Goal: Task Accomplishment & Management: Manage account settings

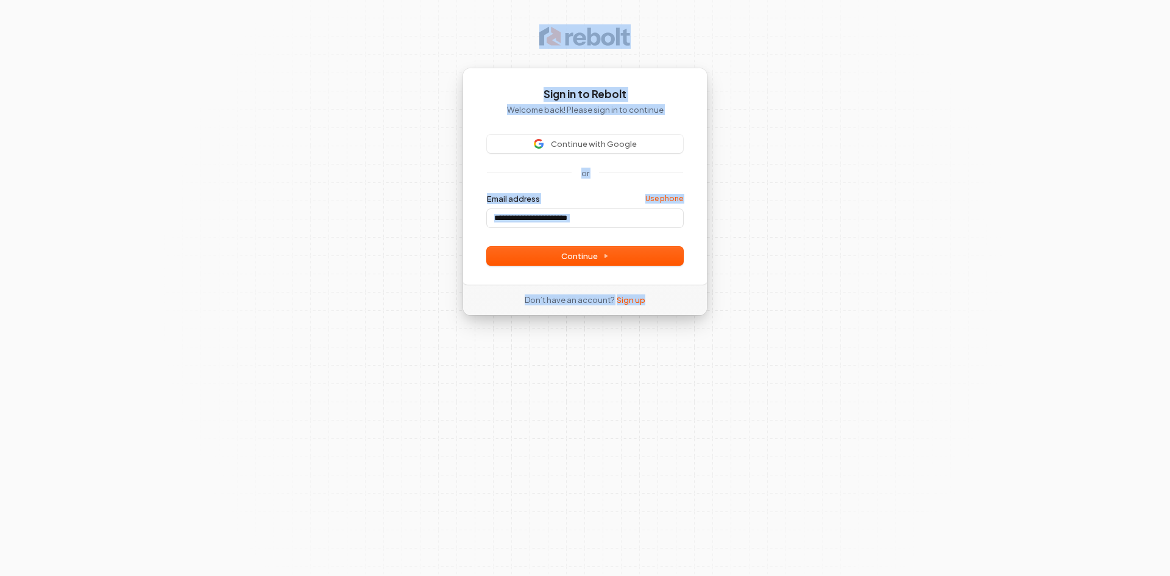
click at [368, 166] on div "Sign in to Rebolt Welcome back! Please sign in to continue Continue with Google…" at bounding box center [585, 288] width 1170 height 576
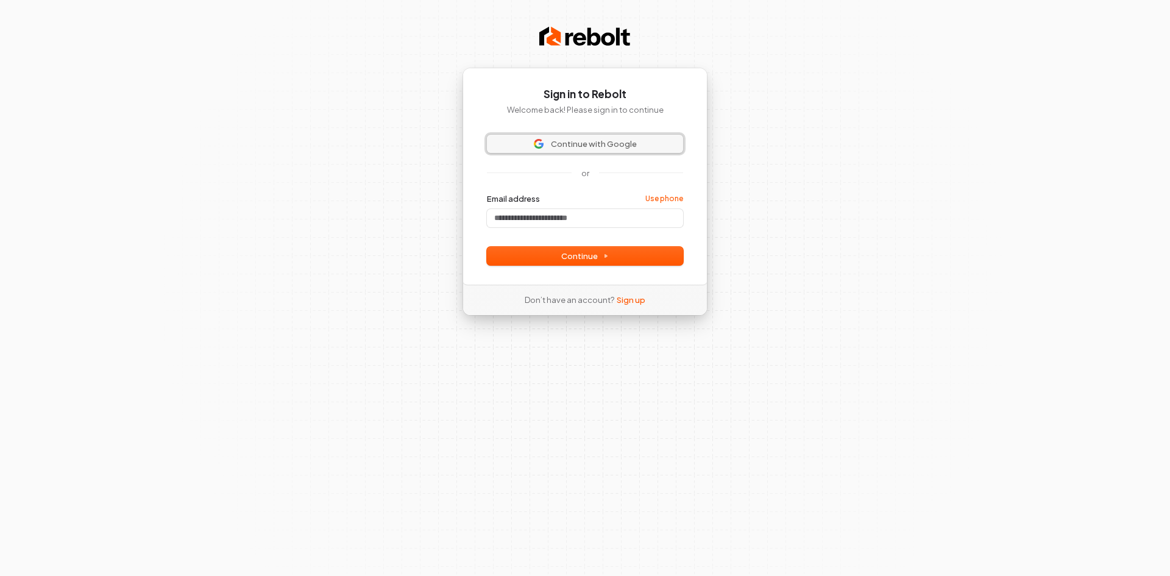
click at [582, 141] on span "Continue with Google" at bounding box center [594, 143] width 86 height 11
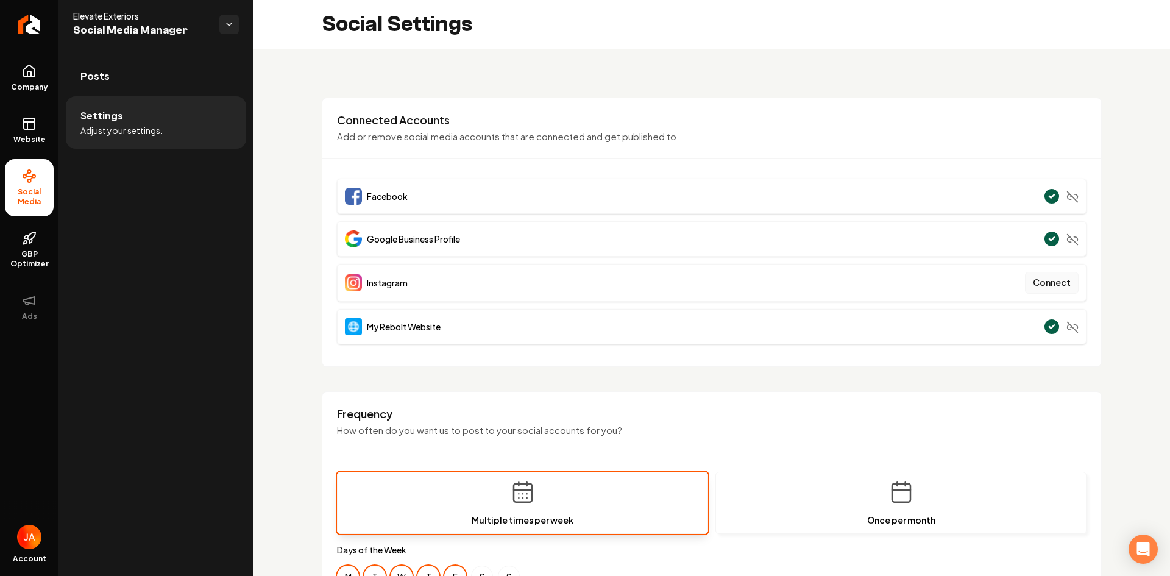
click at [1055, 279] on button "Connect" at bounding box center [1052, 283] width 54 height 22
click at [1046, 284] on button "Connect" at bounding box center [1052, 283] width 54 height 22
click at [1034, 283] on button "Connect" at bounding box center [1052, 283] width 54 height 22
click at [1040, 275] on button "Connect" at bounding box center [1052, 283] width 54 height 22
click at [1049, 283] on button "Connect" at bounding box center [1052, 283] width 54 height 22
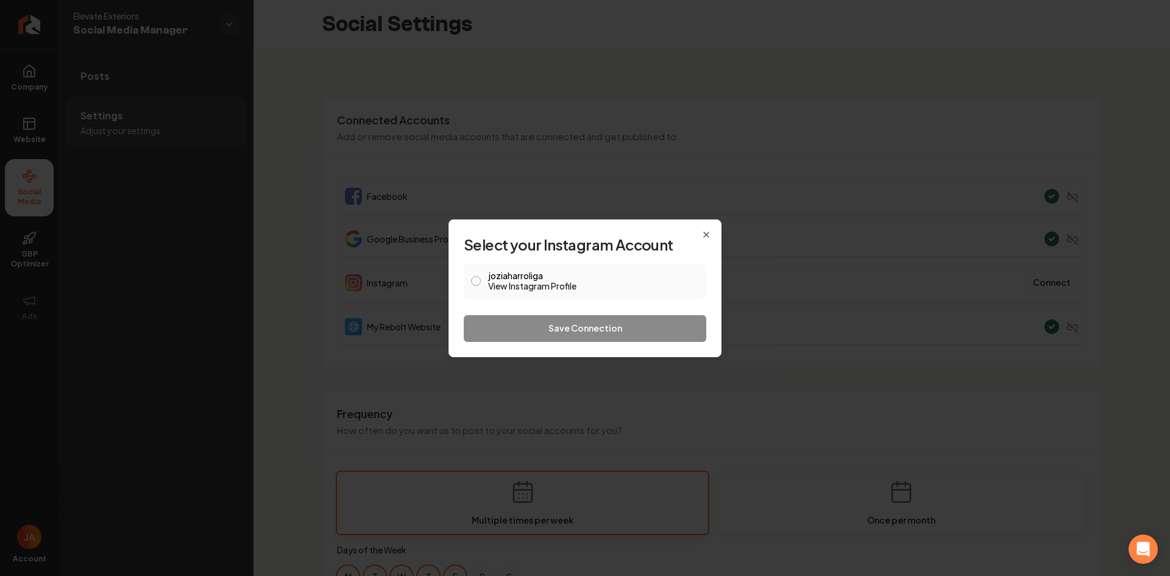
click at [546, 283] on link "View Instagram Profile" at bounding box center [593, 286] width 211 height 12
click at [706, 234] on icon "button" at bounding box center [706, 234] width 5 height 5
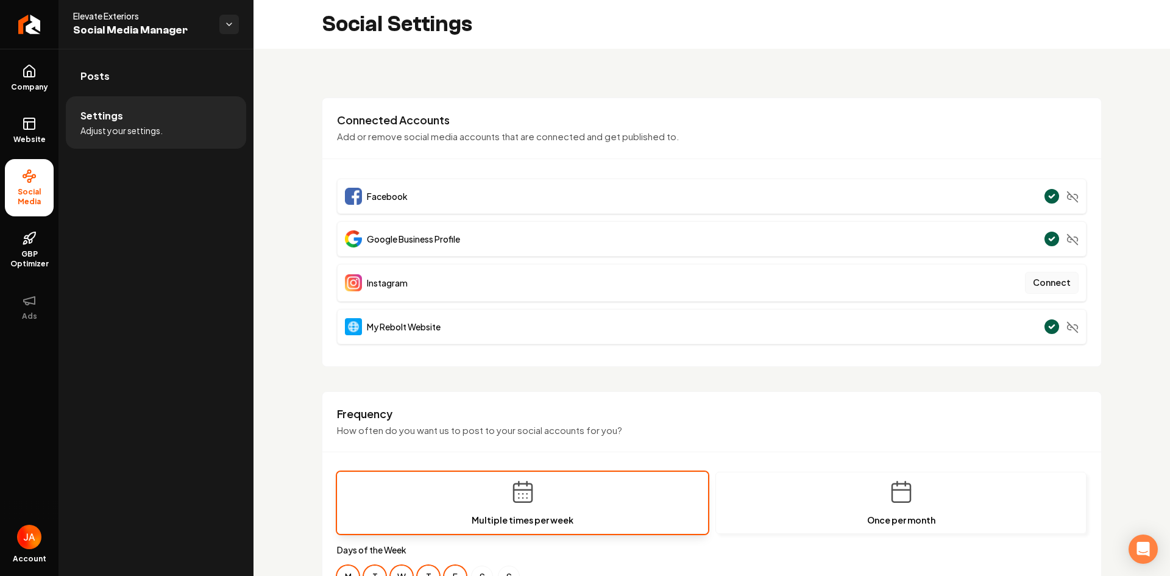
click at [1037, 283] on button "Connect" at bounding box center [1052, 283] width 54 height 22
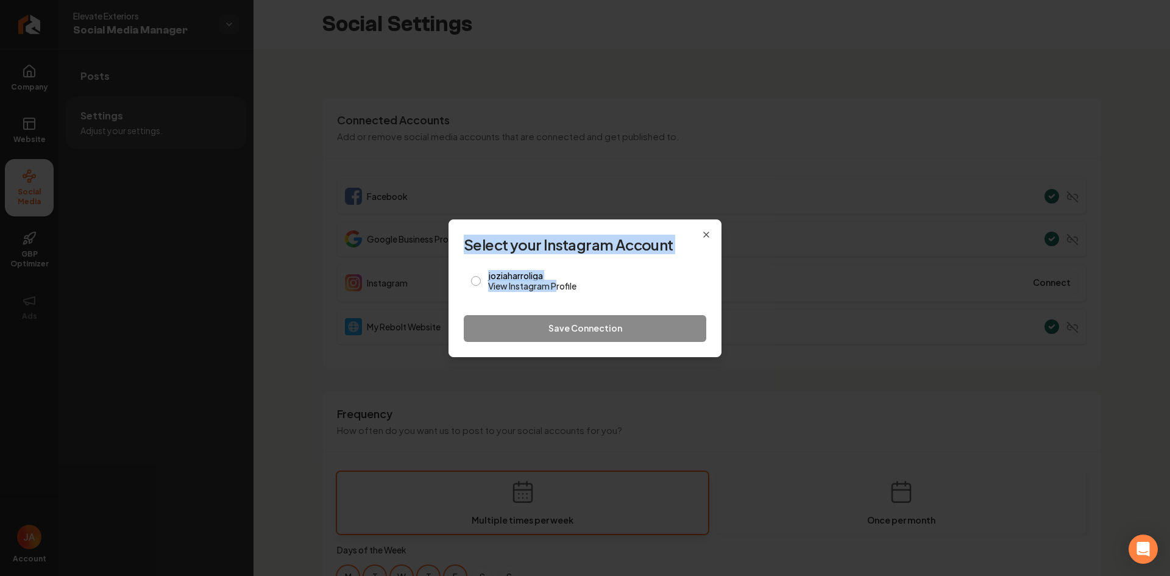
drag, startPoint x: 558, startPoint y: 295, endPoint x: 971, endPoint y: 361, distance: 418.5
click at [973, 371] on body "**********" at bounding box center [585, 288] width 1170 height 576
type button "24239223345761179"
click at [575, 275] on label "joziaharroliga View Instagram Profile" at bounding box center [593, 281] width 211 height 21
click at [481, 276] on button "24239223345761179" at bounding box center [476, 281] width 10 height 10
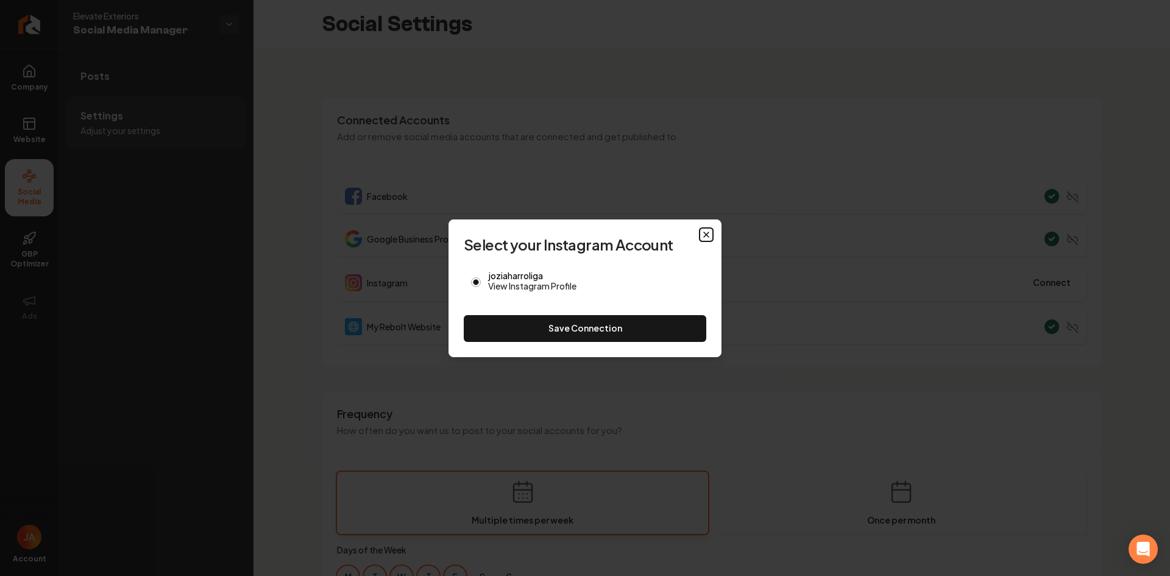
click at [707, 235] on icon "button" at bounding box center [706, 234] width 5 height 5
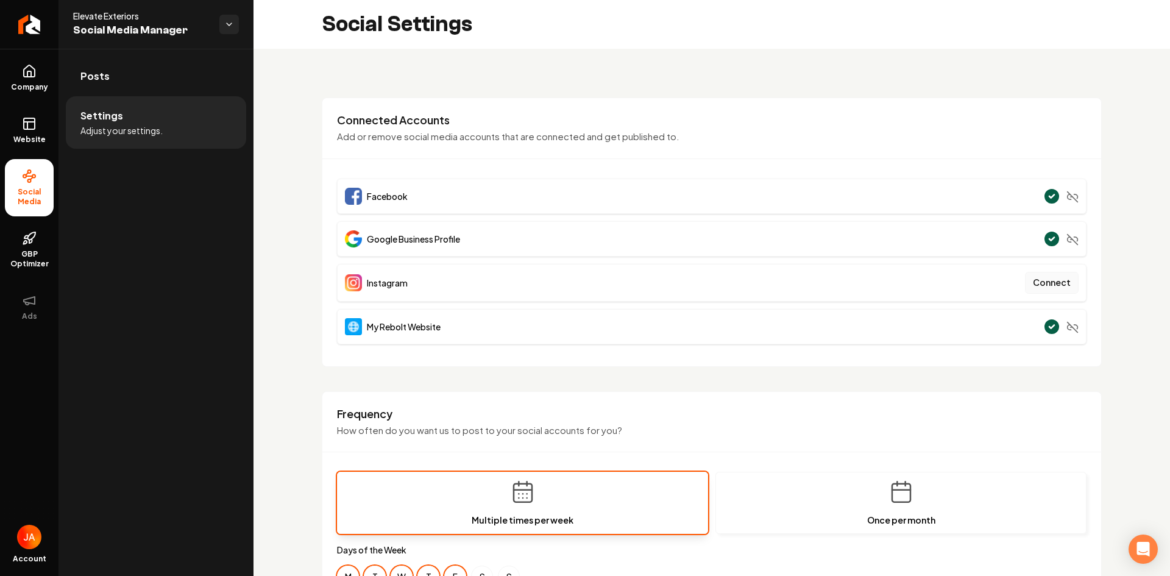
click at [1044, 289] on button "Connect" at bounding box center [1052, 283] width 54 height 22
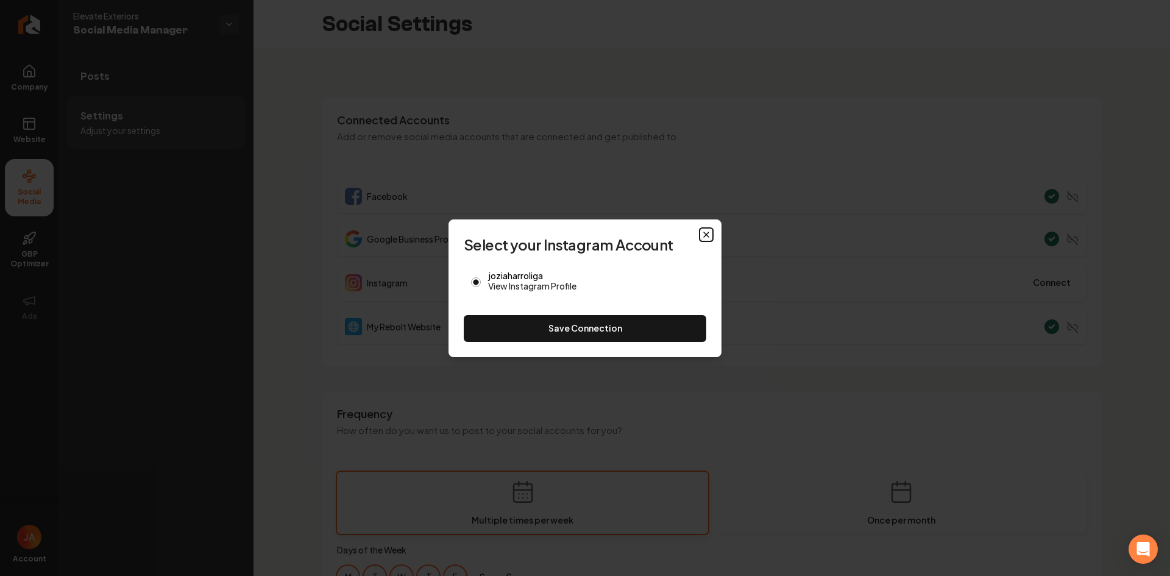
click at [704, 236] on icon "button" at bounding box center [706, 234] width 5 height 5
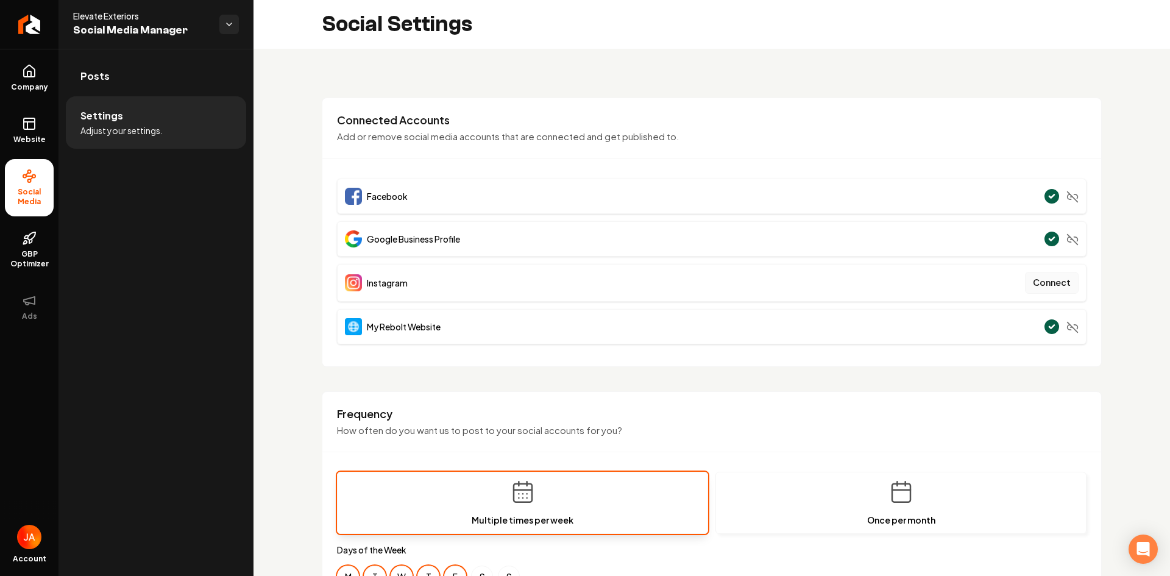
click at [1050, 288] on button "Connect" at bounding box center [1052, 283] width 54 height 22
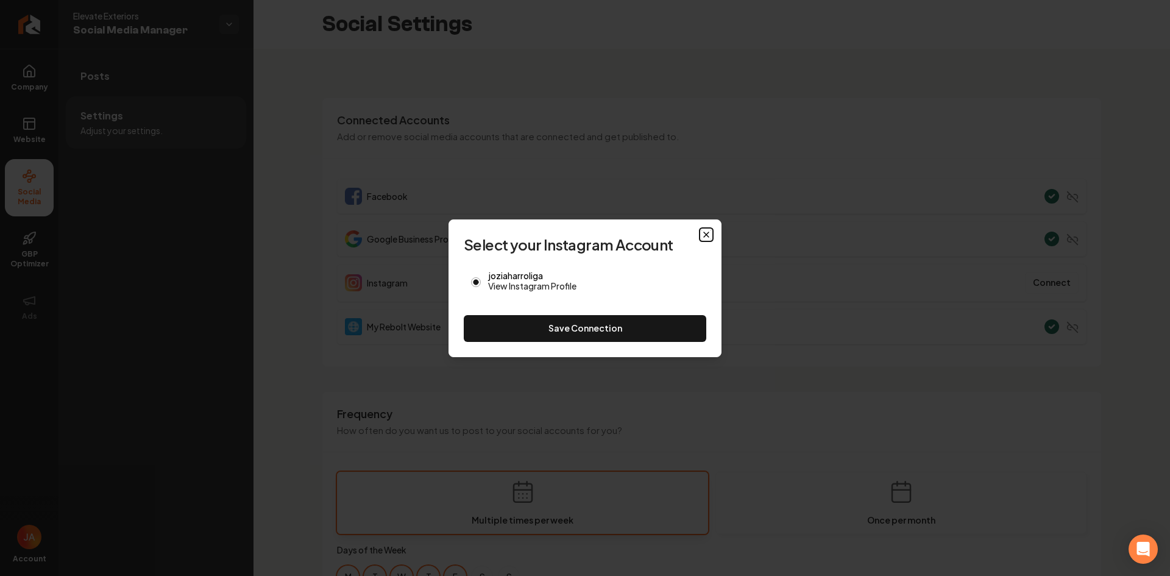
click at [711, 232] on icon "button" at bounding box center [706, 235] width 10 height 10
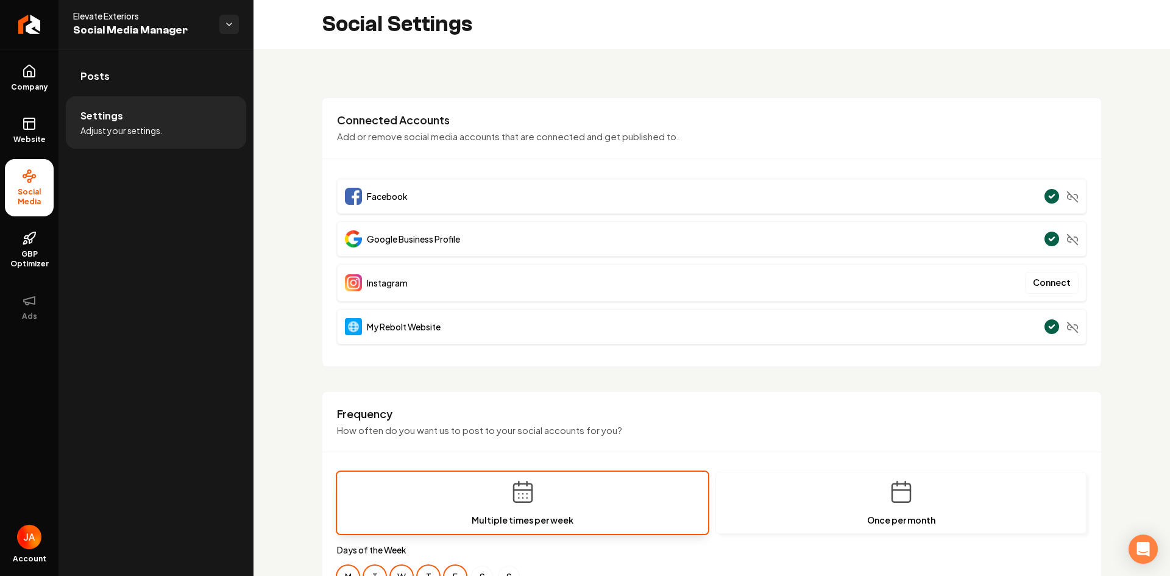
click at [371, 293] on div "Instagram Connect" at bounding box center [712, 283] width 750 height 38
click at [25, 250] on span "GBP Optimizer" at bounding box center [29, 259] width 49 height 20
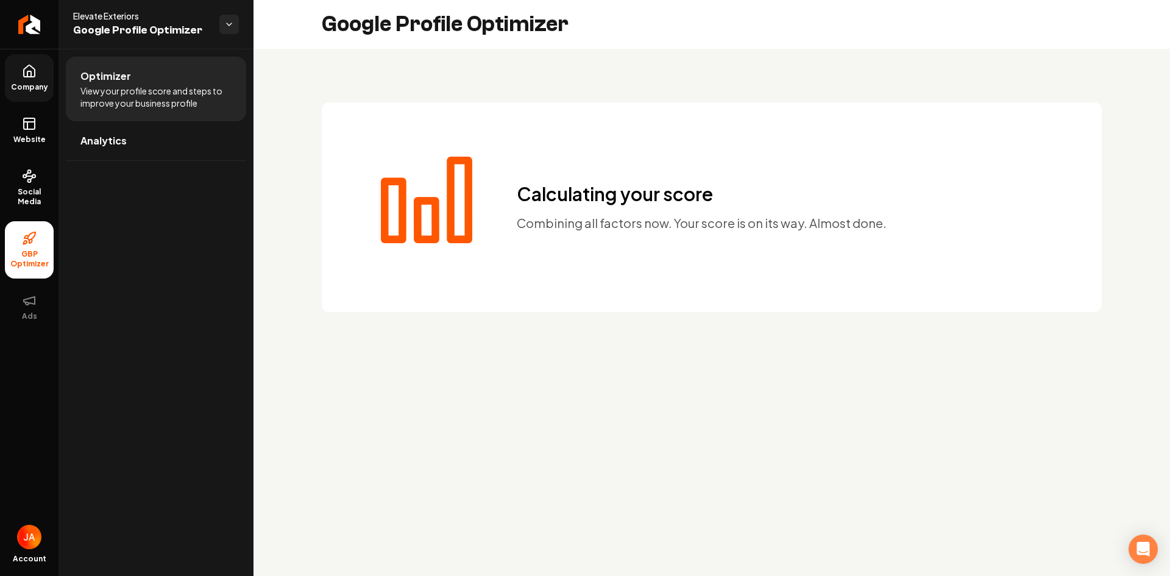
click at [24, 66] on icon at bounding box center [29, 71] width 15 height 15
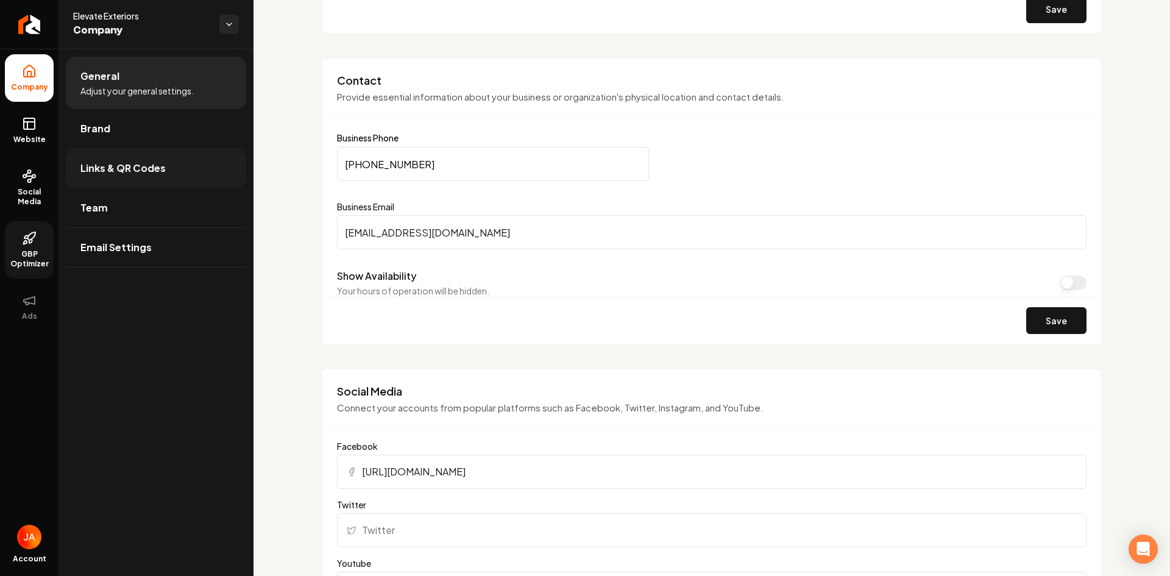
scroll to position [488, 0]
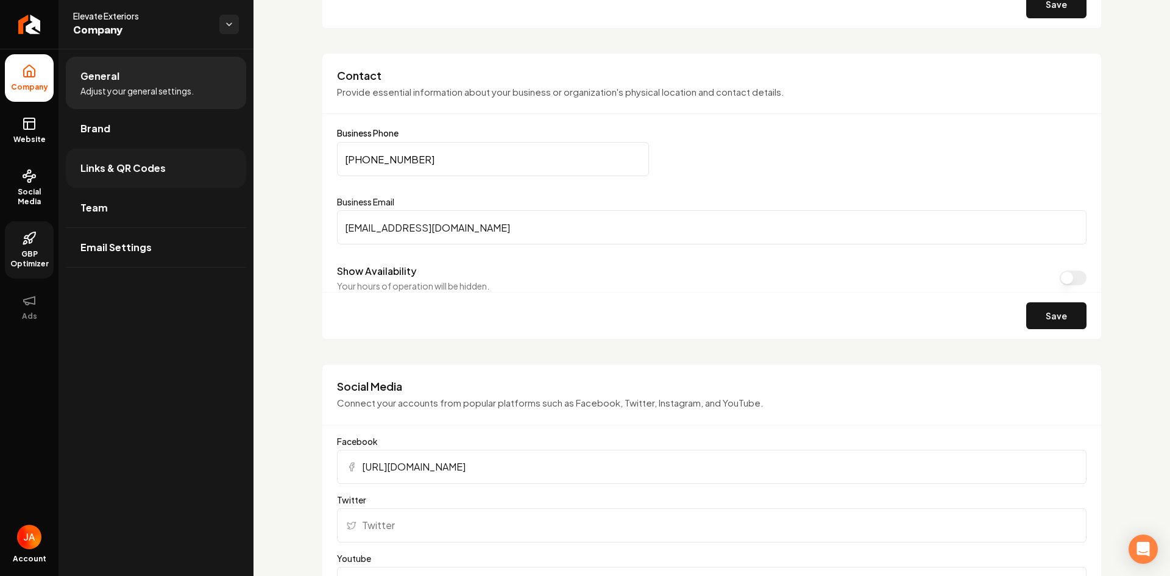
click at [104, 172] on span "Links & QR Codes" at bounding box center [122, 168] width 85 height 15
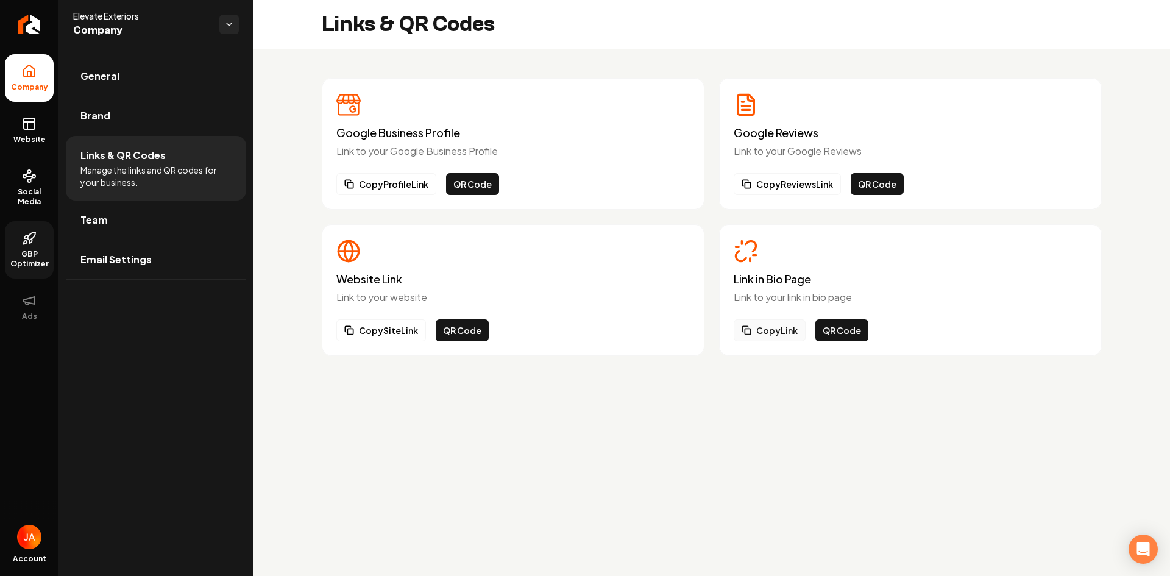
click at [764, 335] on button "Copy Link" at bounding box center [770, 330] width 72 height 22
click at [140, 202] on link "Team" at bounding box center [156, 219] width 180 height 39
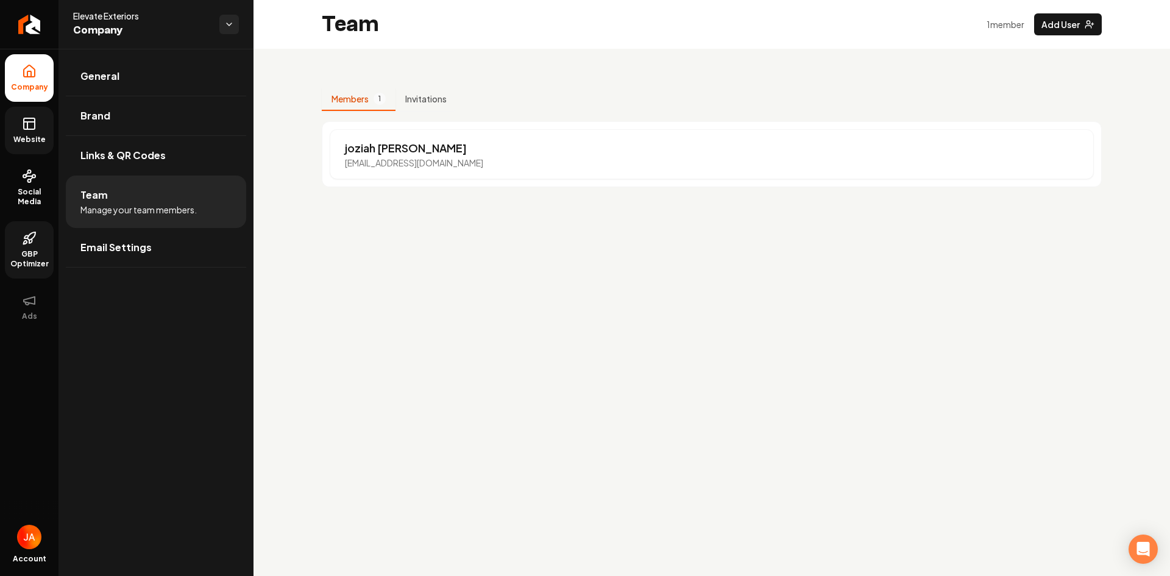
click at [34, 133] on link "Website" at bounding box center [29, 131] width 49 height 48
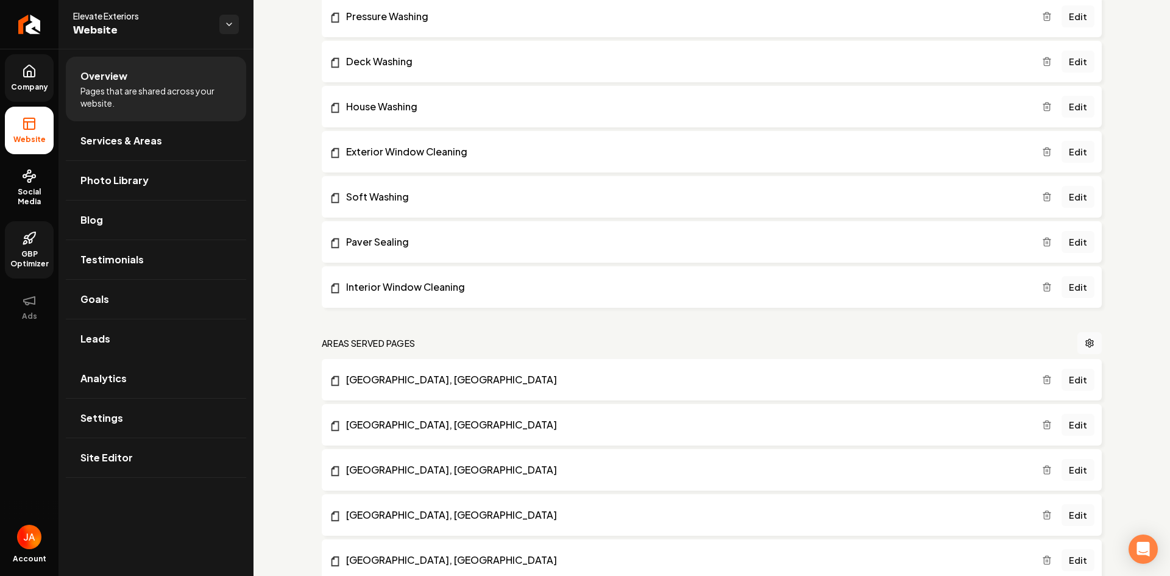
scroll to position [670, 0]
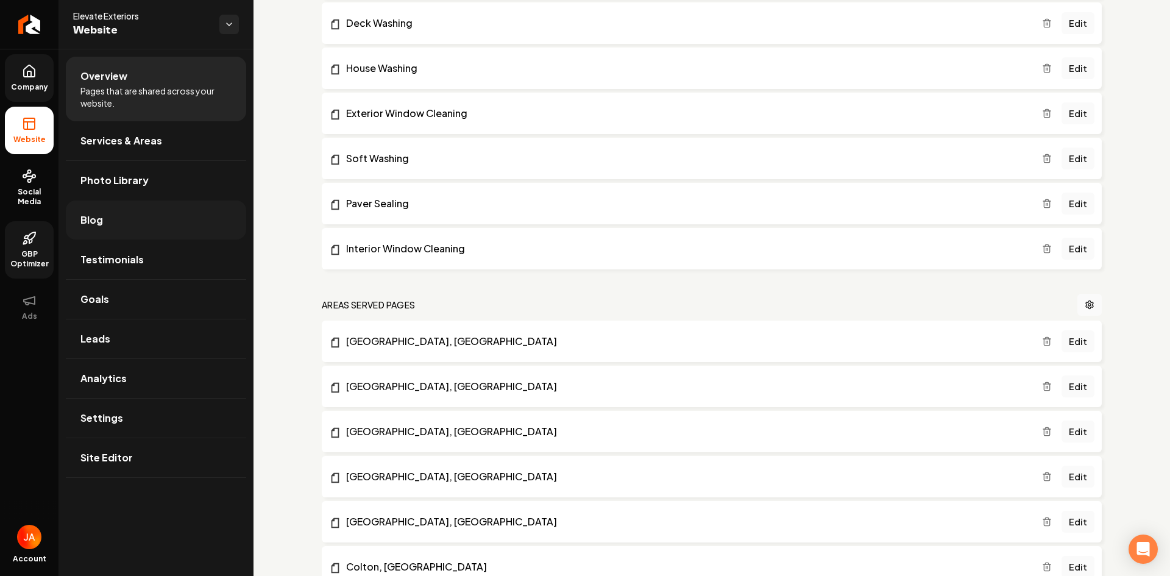
click at [152, 221] on link "Blog" at bounding box center [156, 219] width 180 height 39
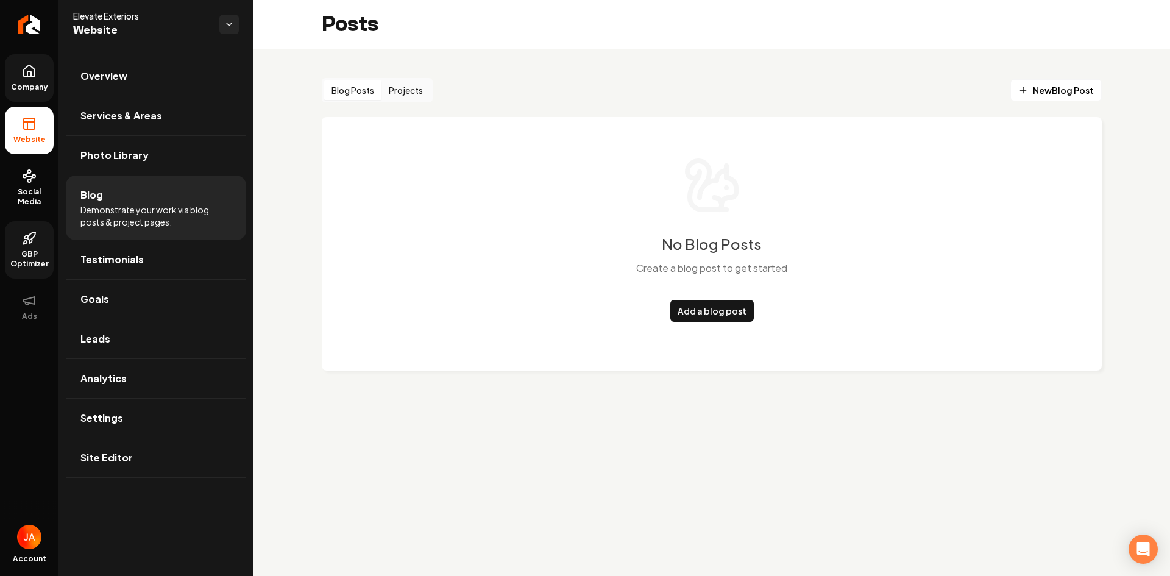
click at [20, 236] on link "GBP Optimizer" at bounding box center [29, 249] width 49 height 57
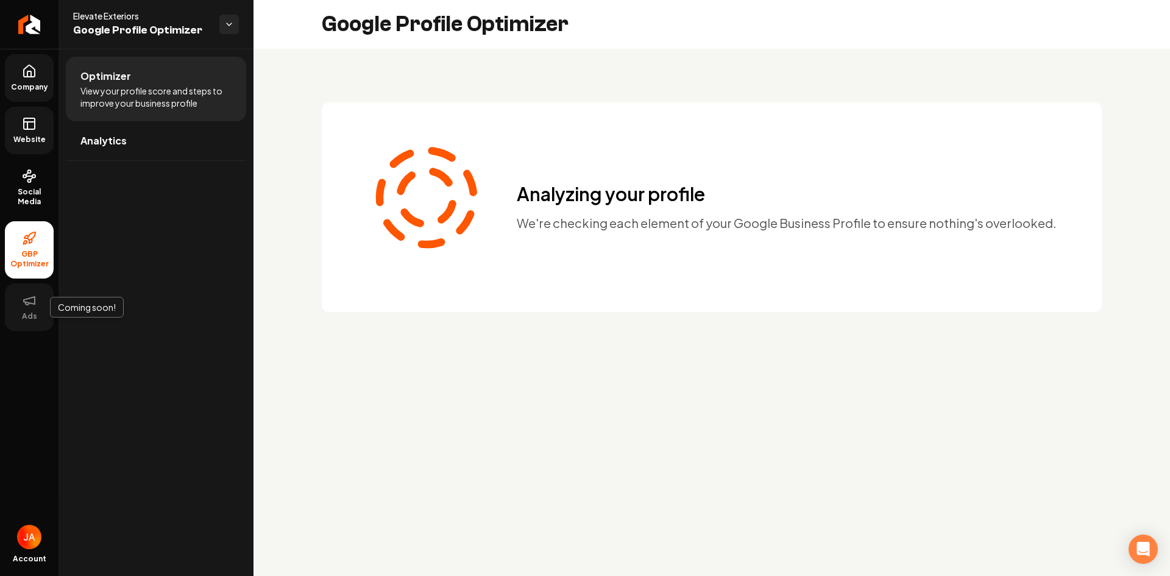
click at [26, 317] on span "Ads" at bounding box center [29, 316] width 25 height 10
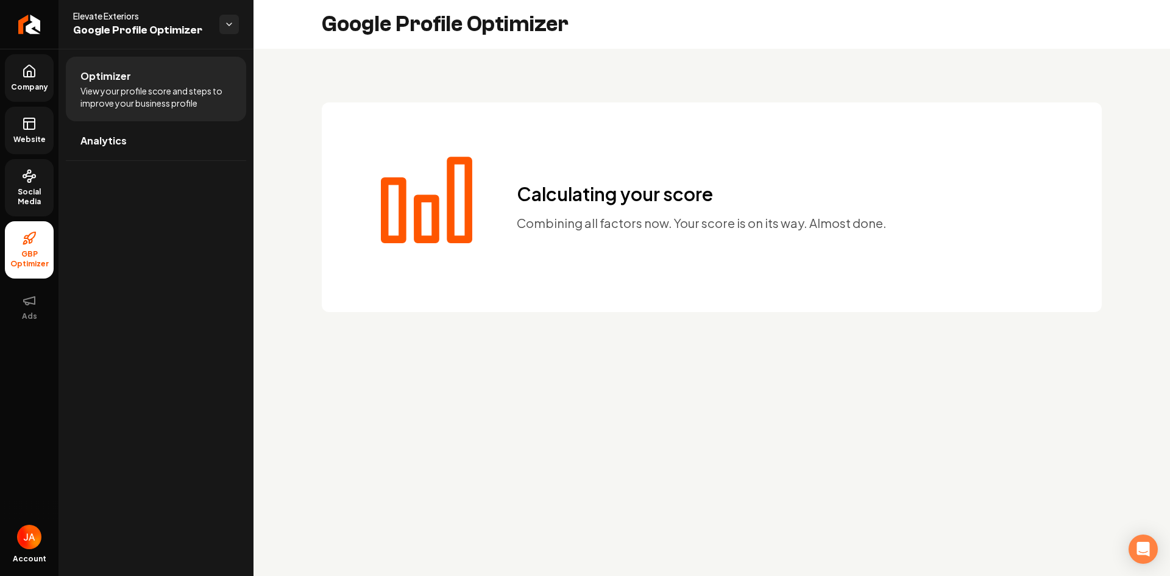
click at [30, 182] on circle at bounding box center [29, 180] width 3 height 3
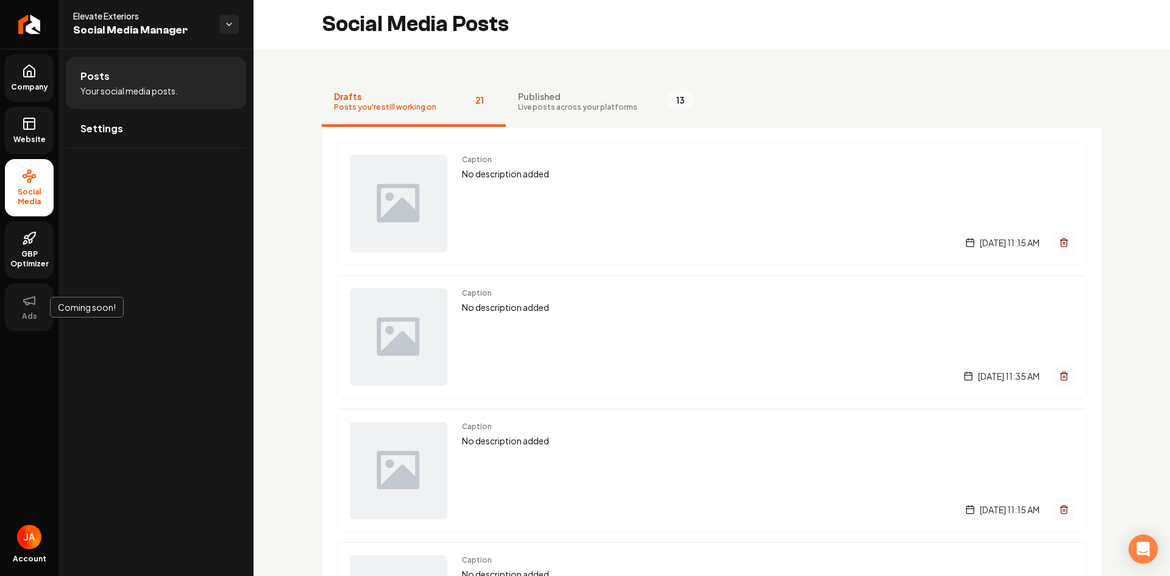
click at [23, 311] on button "Ads" at bounding box center [29, 307] width 49 height 48
click at [24, 273] on link "GBP Optimizer" at bounding box center [29, 249] width 49 height 57
